Goal: Task Accomplishment & Management: Use online tool/utility

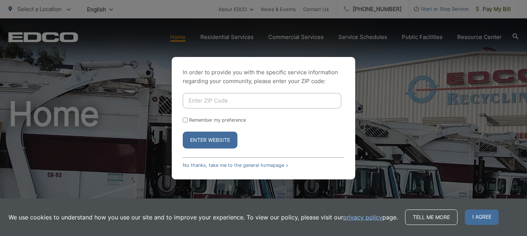
click at [236, 102] on input "Enter ZIP Code" at bounding box center [262, 100] width 158 height 15
type input "90806"
click at [217, 138] on button "Enter Website" at bounding box center [210, 139] width 55 height 17
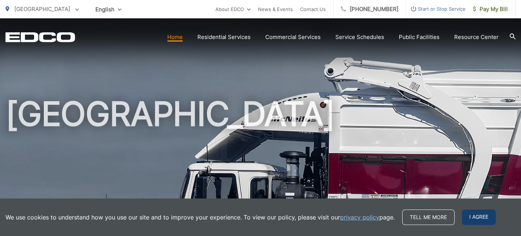
click at [473, 218] on span "I agree" at bounding box center [479, 216] width 34 height 15
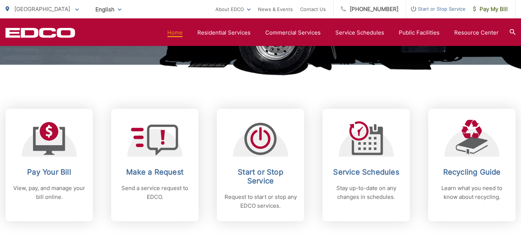
scroll to position [293, 0]
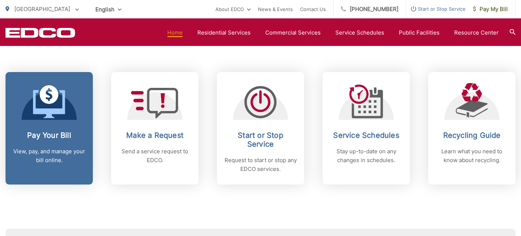
click at [48, 142] on div "Pay Your Bill View, pay, and manage your bill online." at bounding box center [49, 148] width 73 height 34
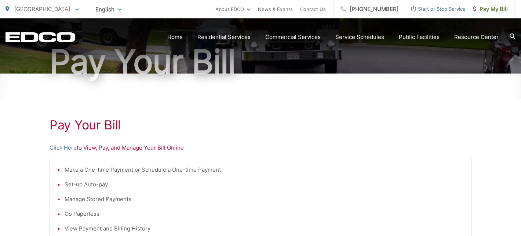
scroll to position [110, 0]
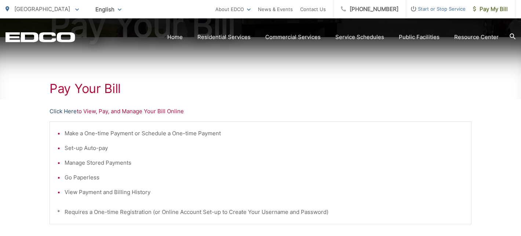
click at [66, 112] on link "Click Here" at bounding box center [63, 111] width 27 height 9
